Goal: Information Seeking & Learning: Learn about a topic

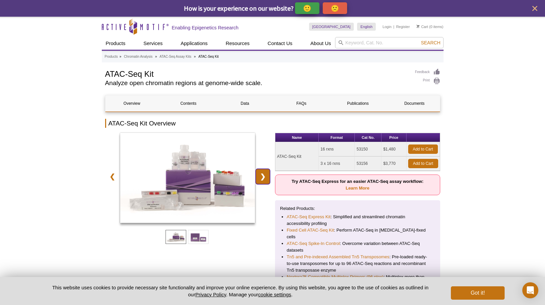
click at [261, 173] on link "❯" at bounding box center [263, 176] width 14 height 15
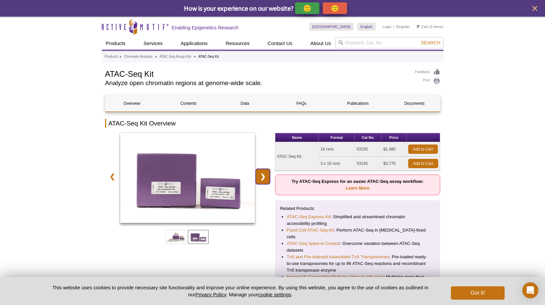
click at [261, 173] on link "❯" at bounding box center [263, 176] width 14 height 15
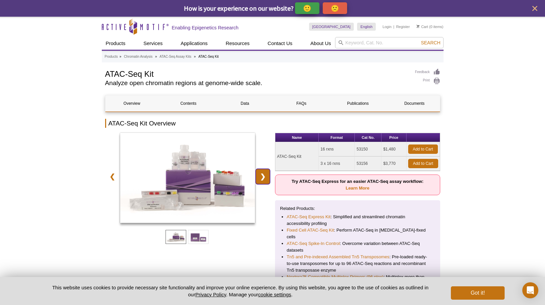
click at [261, 173] on link "❯" at bounding box center [263, 176] width 14 height 15
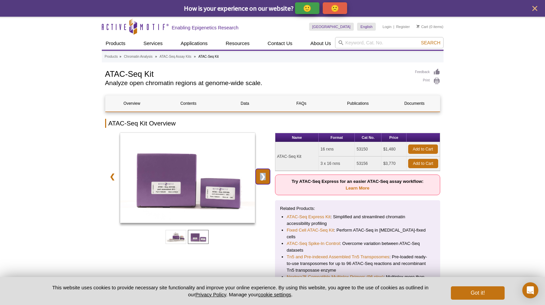
click at [261, 173] on link "❯" at bounding box center [263, 176] width 14 height 15
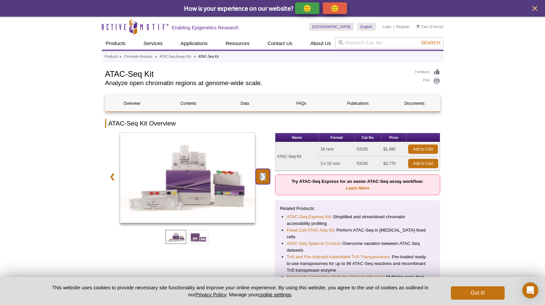
click at [261, 173] on link "❯" at bounding box center [263, 176] width 14 height 15
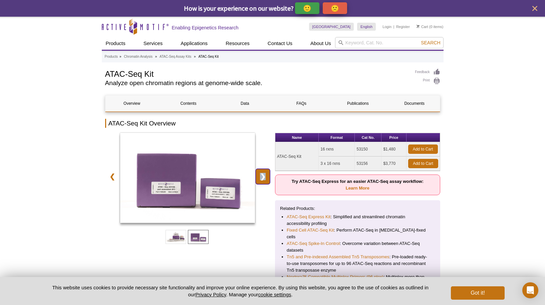
click at [261, 173] on link "❯" at bounding box center [263, 176] width 14 height 15
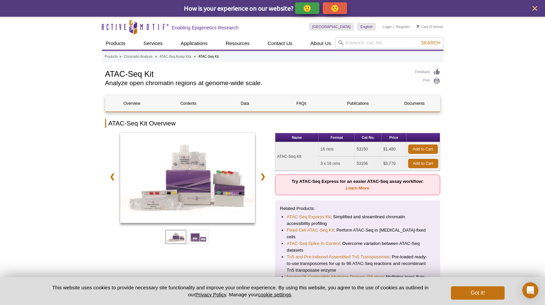
click at [263, 178] on link "❯" at bounding box center [263, 176] width 14 height 15
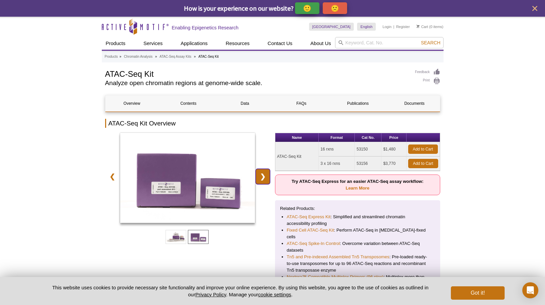
click at [263, 178] on link "❯" at bounding box center [263, 176] width 14 height 15
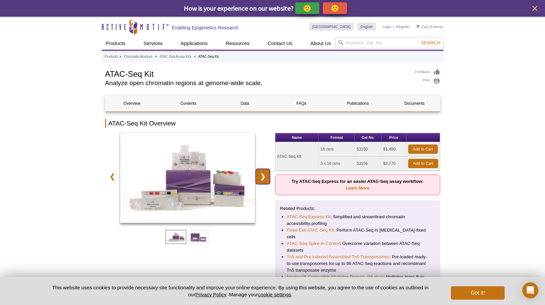
click at [263, 178] on link "❯" at bounding box center [263, 176] width 14 height 15
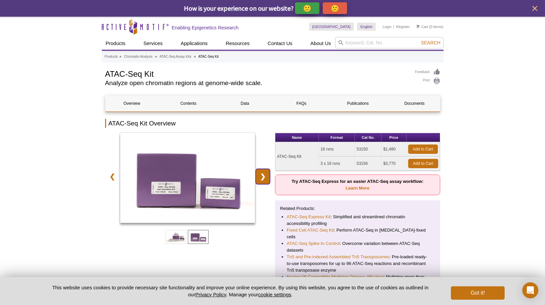
click at [263, 178] on link "❯" at bounding box center [263, 176] width 14 height 15
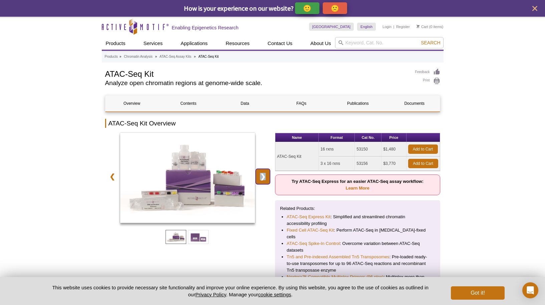
click at [263, 178] on link "❯" at bounding box center [263, 176] width 14 height 15
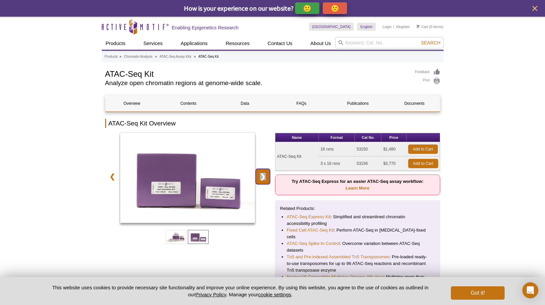
click at [263, 178] on link "❯" at bounding box center [263, 176] width 14 height 15
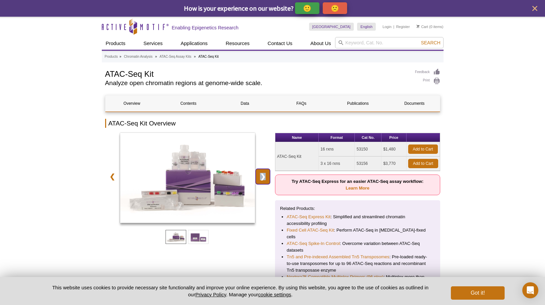
click at [263, 178] on link "❯" at bounding box center [263, 176] width 14 height 15
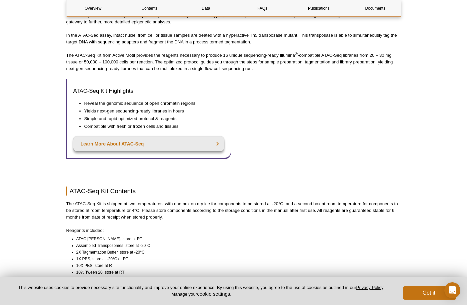
scroll to position [354, 0]
